Goal: Transaction & Acquisition: Purchase product/service

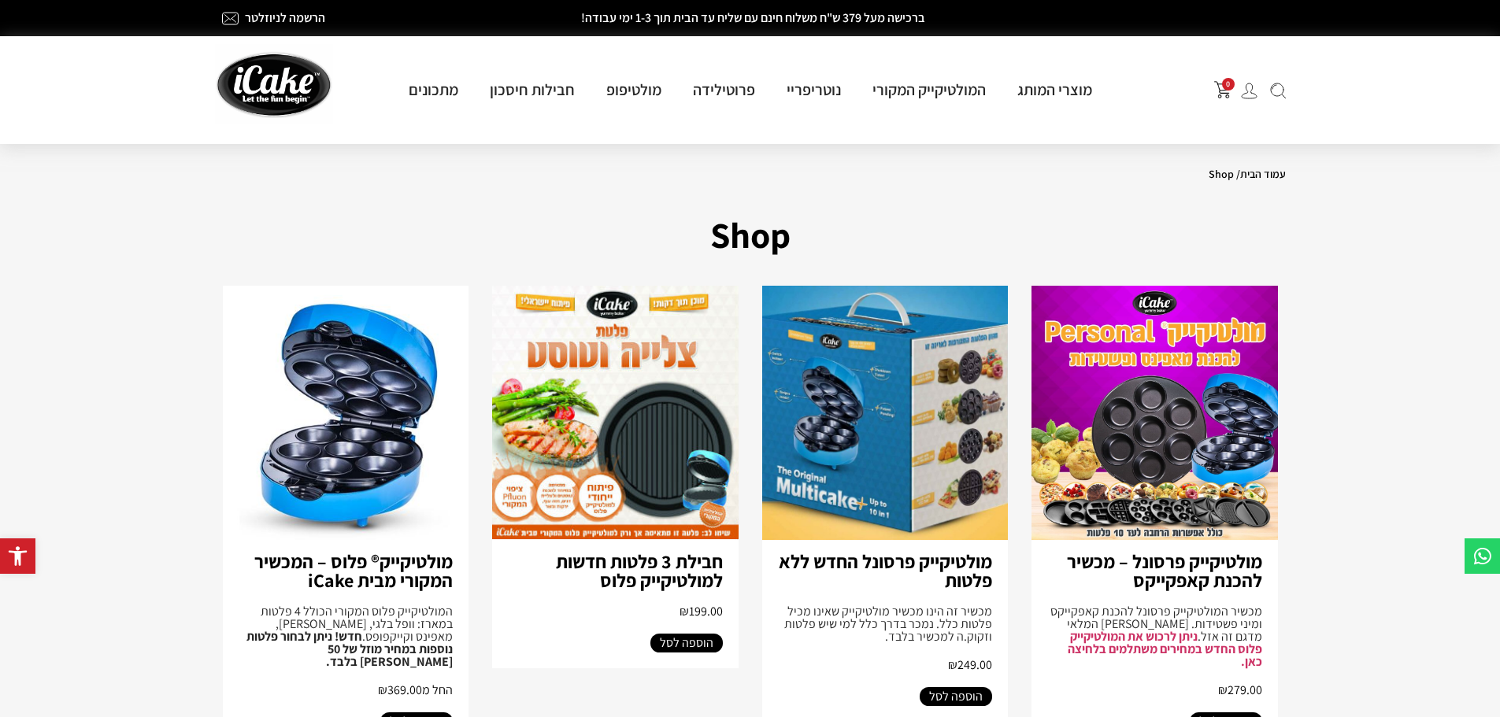
click at [1172, 414] on img at bounding box center [1155, 413] width 246 height 254
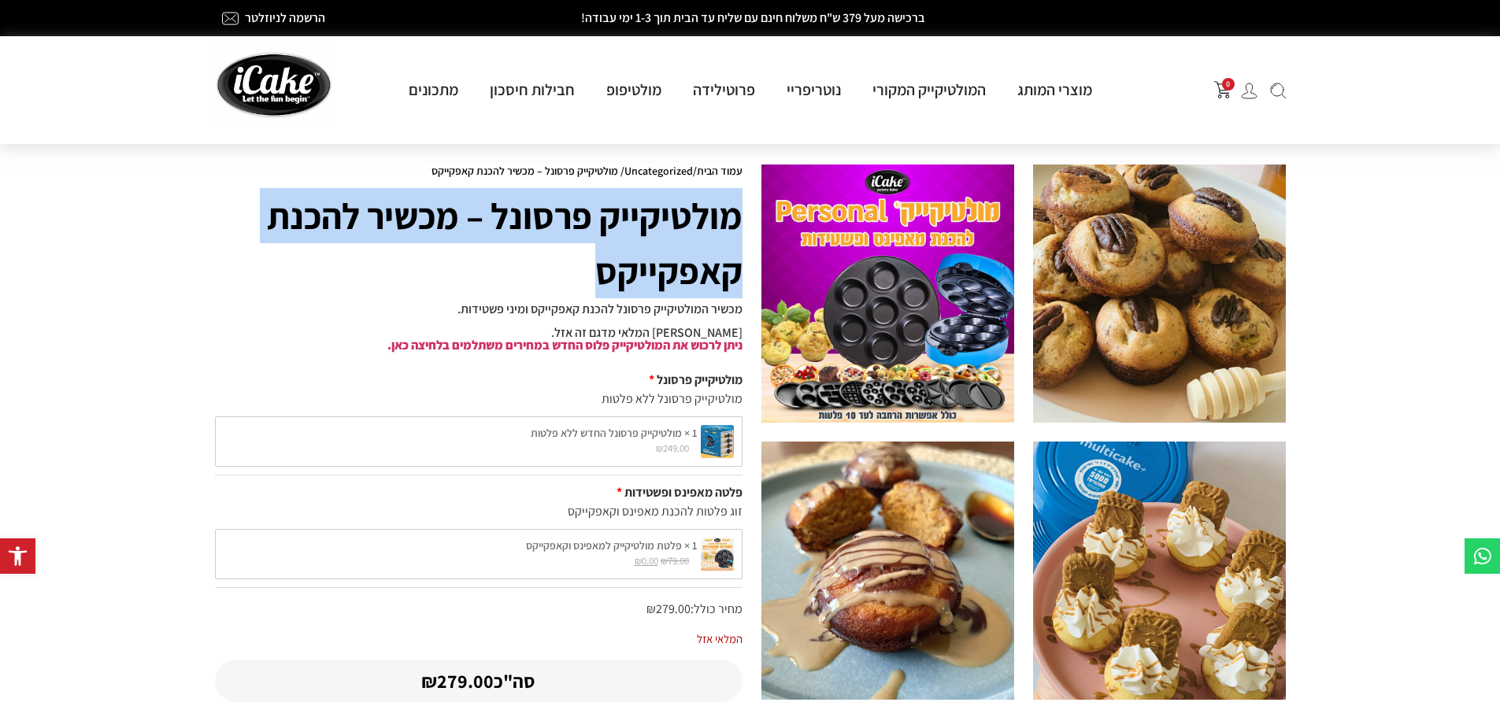
drag, startPoint x: 738, startPoint y: 211, endPoint x: 588, endPoint y: 268, distance: 160.0
click at [588, 268] on h1 "מולטיקייק פרסונל – מכשיר להכנת קאפקייקס" at bounding box center [479, 243] width 528 height 110
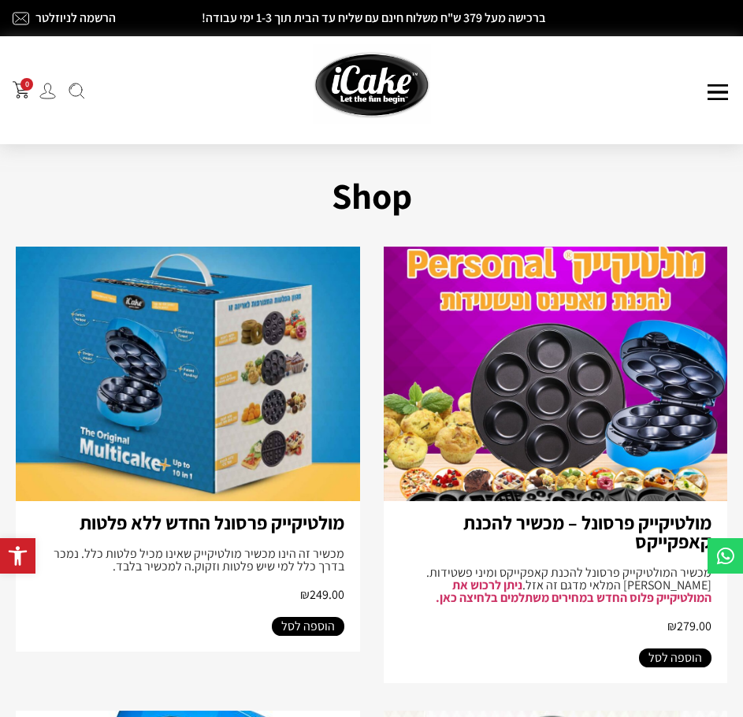
click at [248, 645] on div "הוספה לסל" at bounding box center [188, 630] width 344 height 43
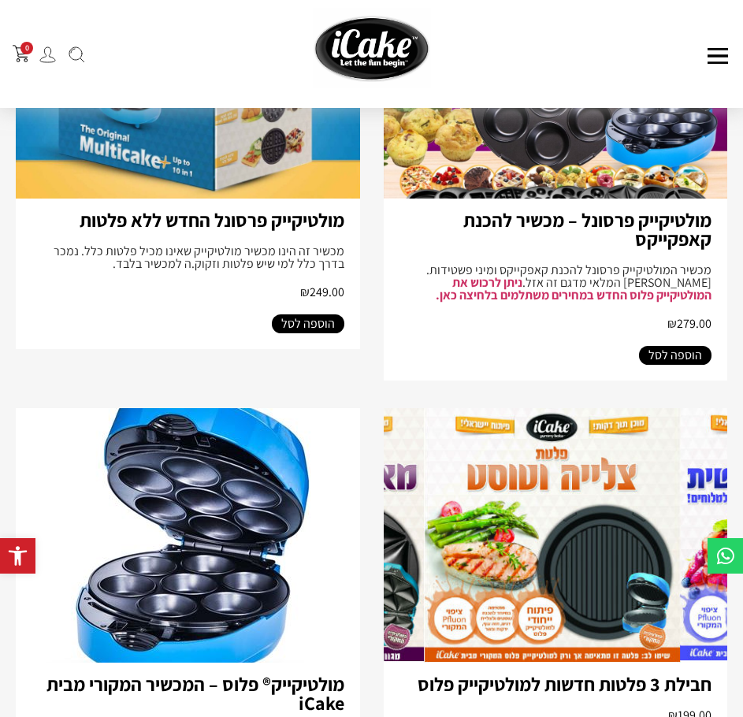
scroll to position [492, 0]
